Goal: Information Seeking & Learning: Learn about a topic

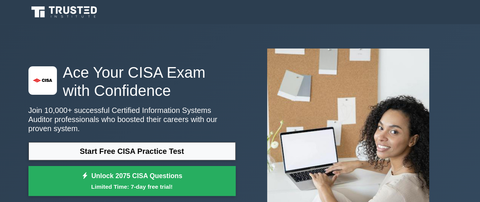
drag, startPoint x: 483, startPoint y: 34, endPoint x: 481, endPoint y: -24, distance: 57.7
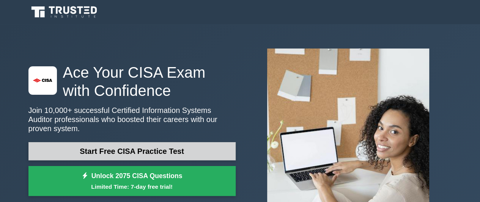
click at [121, 142] on link "Start Free CISA Practice Test" at bounding box center [131, 151] width 207 height 18
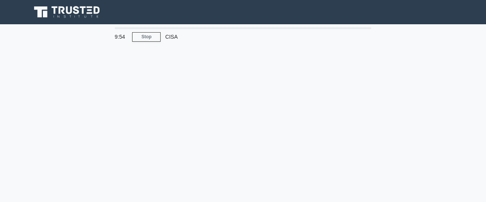
drag, startPoint x: 486, startPoint y: 55, endPoint x: 486, endPoint y: 130, distance: 75.2
click at [149, 32] on link "Stop" at bounding box center [146, 36] width 28 height 9
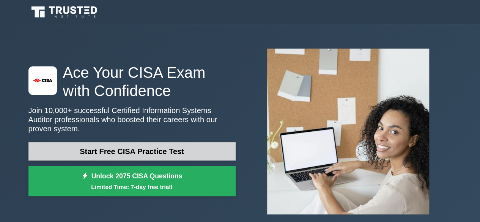
click at [183, 142] on link "Start Free CISA Practice Test" at bounding box center [131, 151] width 207 height 18
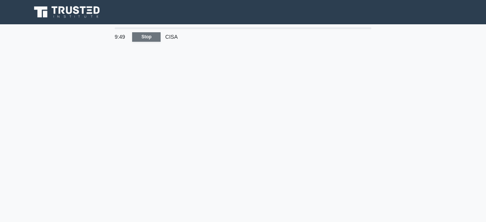
click at [146, 32] on link "Stop" at bounding box center [146, 36] width 28 height 9
drag, startPoint x: 486, startPoint y: 68, endPoint x: 486, endPoint y: 240, distance: 172.0
click at [486, 222] on html "9:40 Stop CISA" at bounding box center [243, 205] width 486 height 410
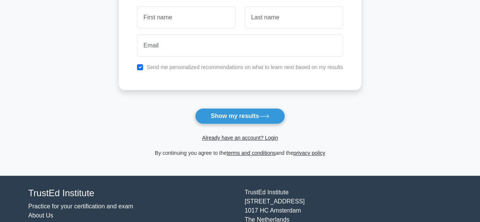
scroll to position [136, 0]
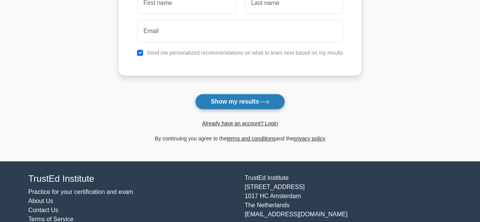
click at [246, 94] on button "Show my results" at bounding box center [240, 102] width 90 height 16
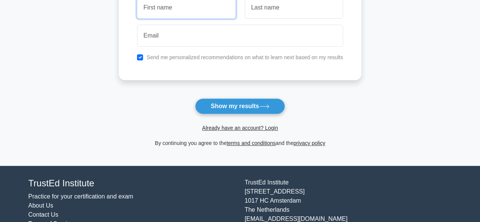
scroll to position [0, 0]
